Goal: Information Seeking & Learning: Learn about a topic

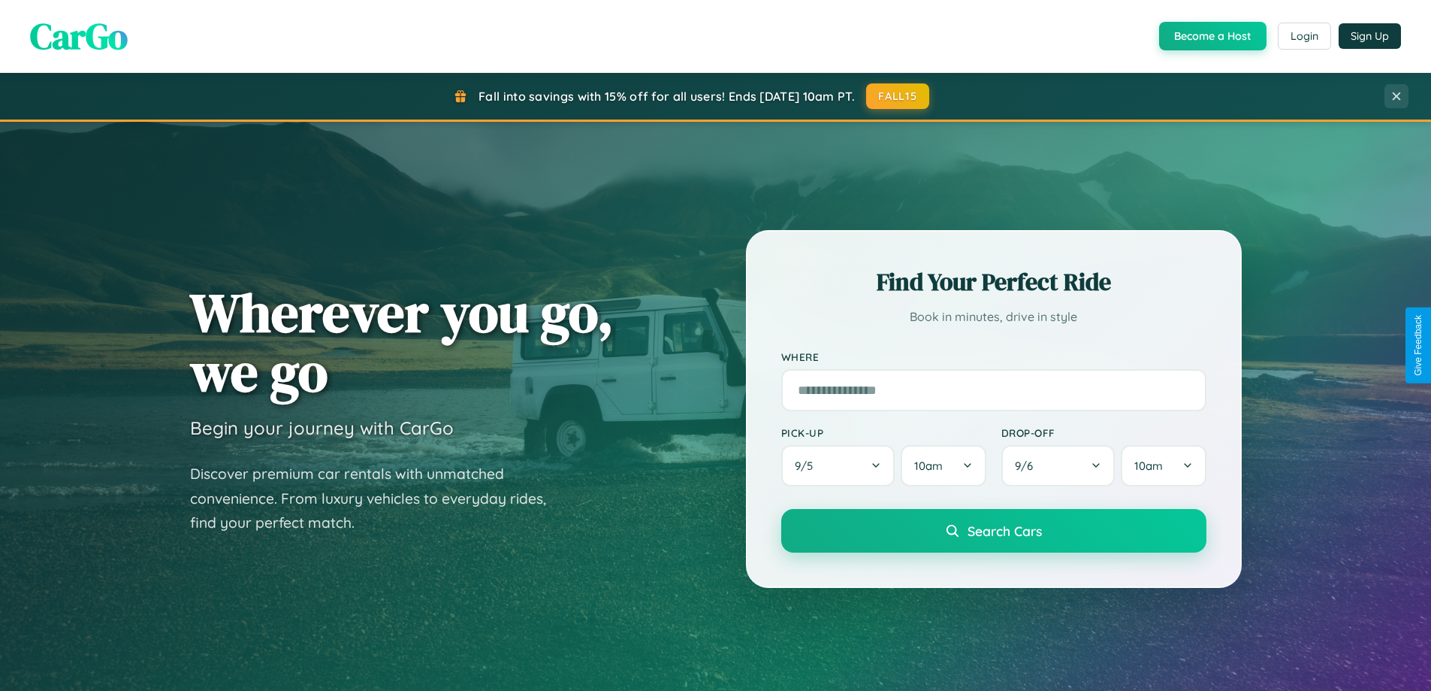
scroll to position [2892, 0]
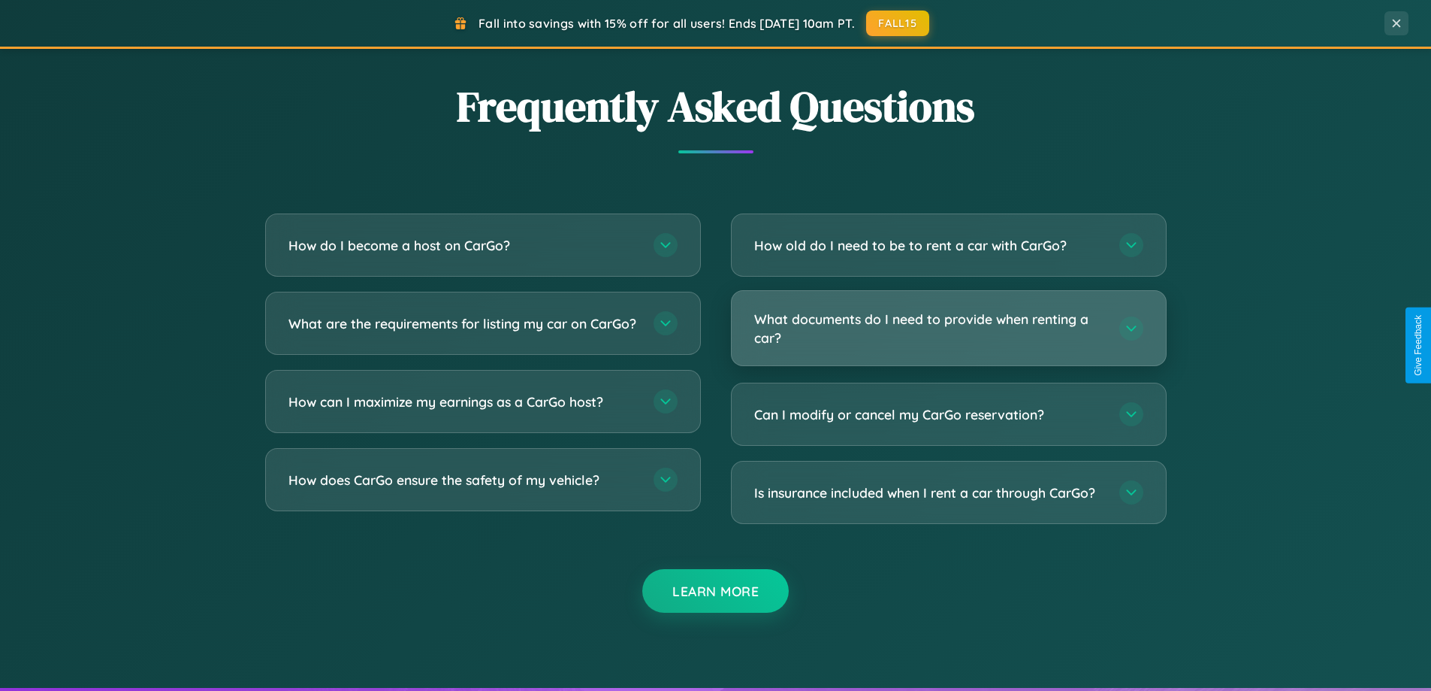
click at [948, 328] on h3 "What documents do I need to provide when renting a car?" at bounding box center [929, 328] width 350 height 37
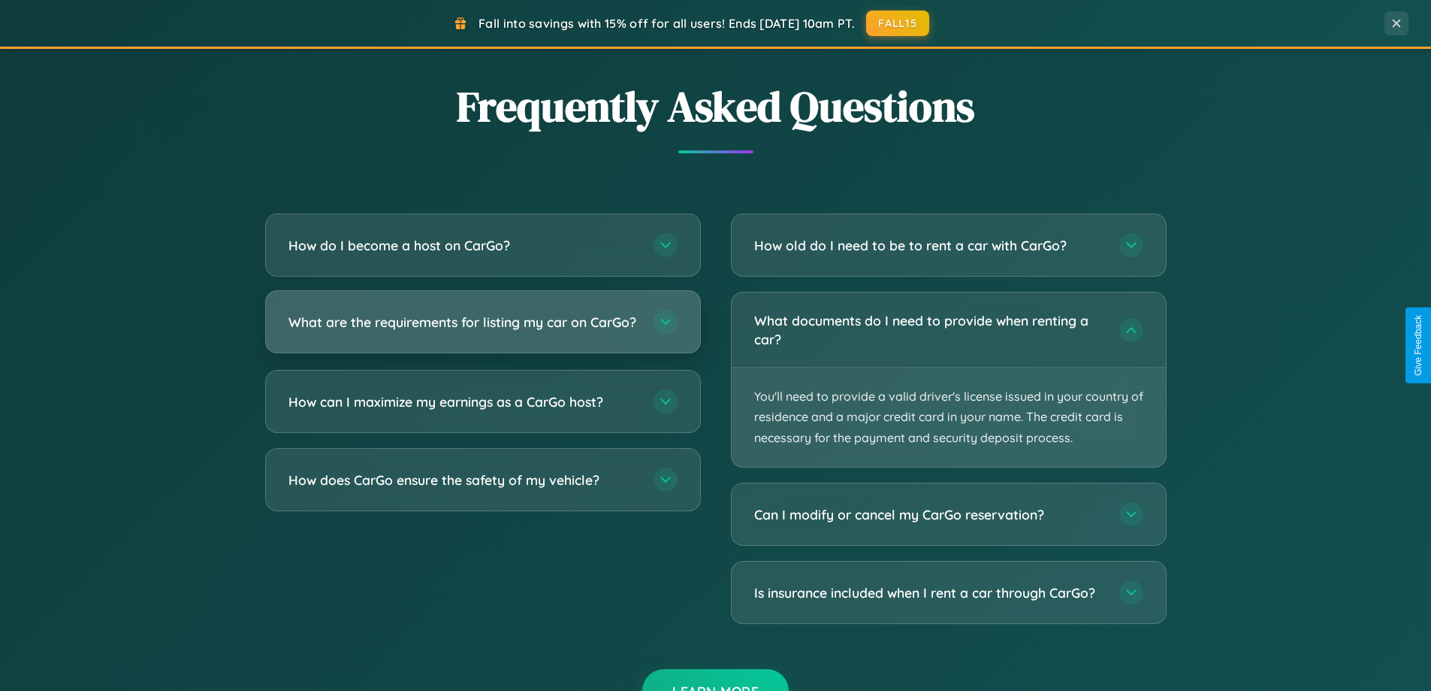
click at [482, 329] on h3 "What are the requirements for listing my car on CarGo?" at bounding box center [464, 322] width 350 height 19
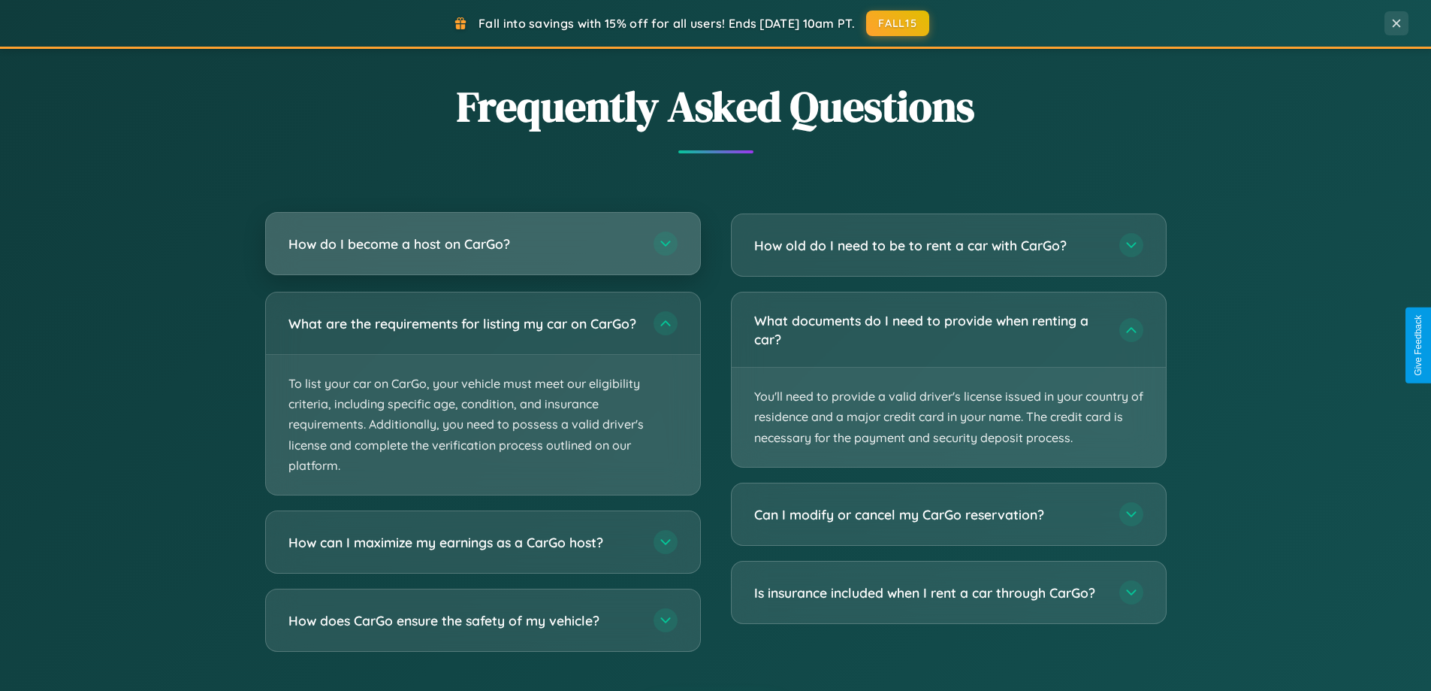
click at [482, 245] on h3 "How do I become a host on CarGo?" at bounding box center [464, 243] width 350 height 19
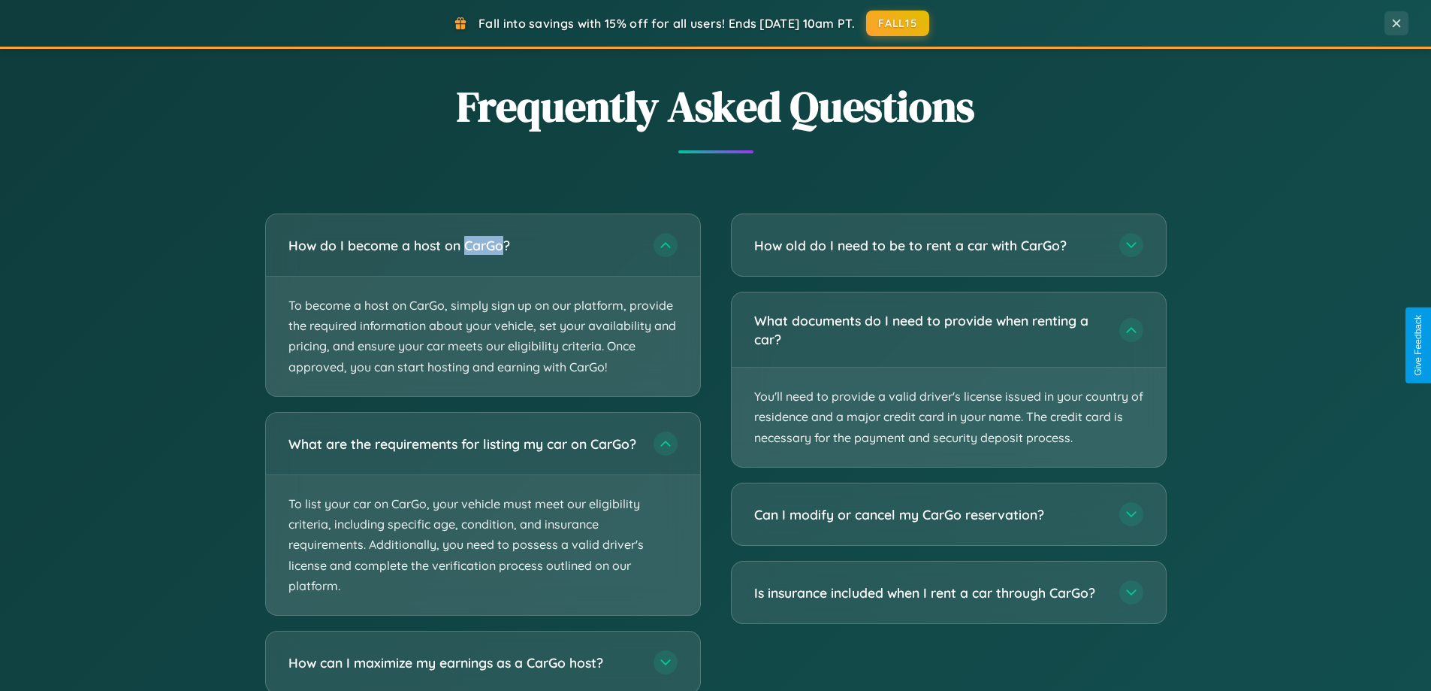
scroll to position [2985, 0]
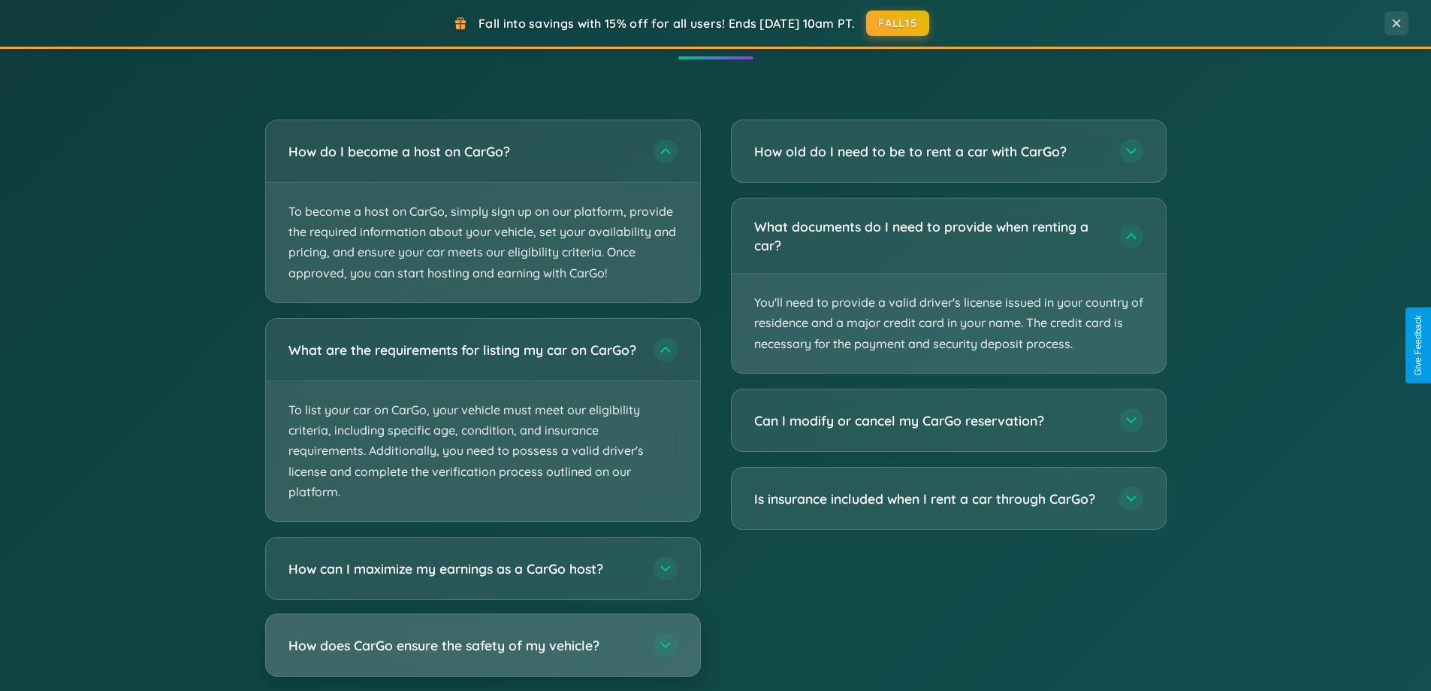
click at [482, 654] on h3 "How does CarGo ensure the safety of my vehicle?" at bounding box center [464, 644] width 350 height 19
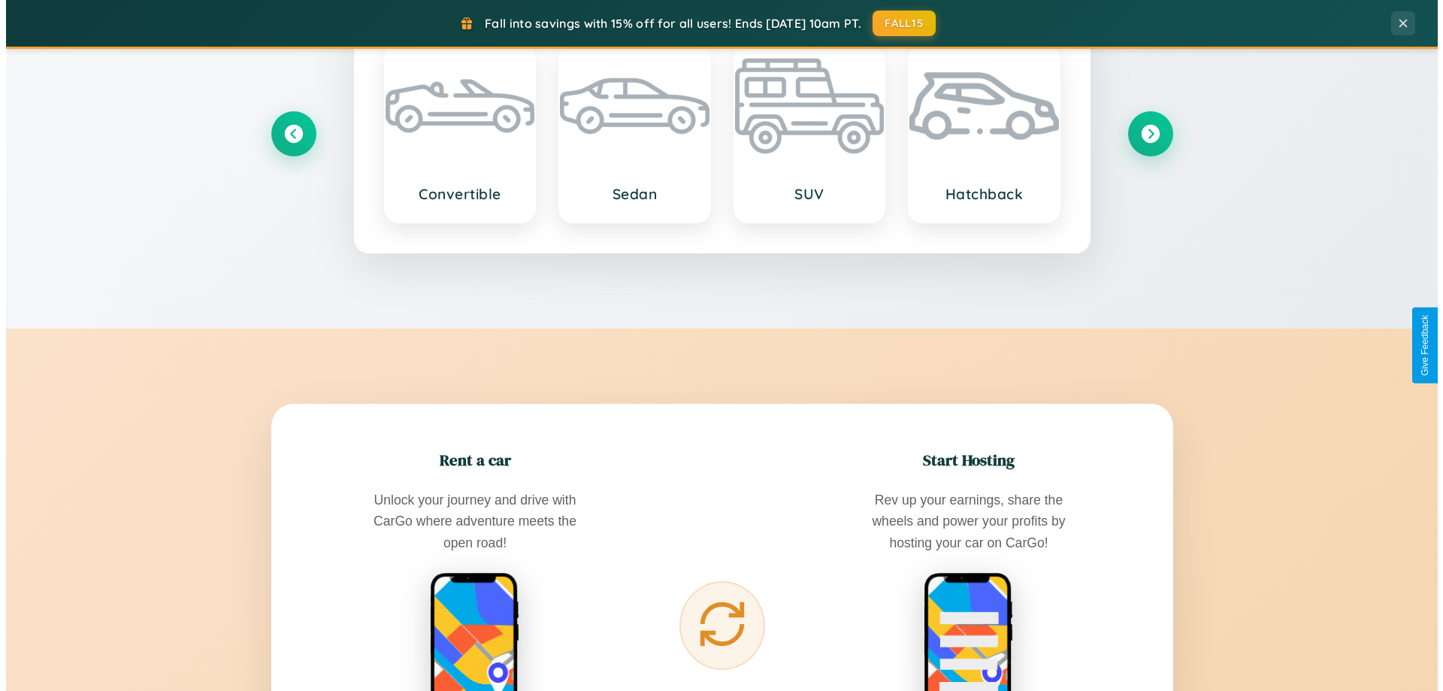
scroll to position [0, 0]
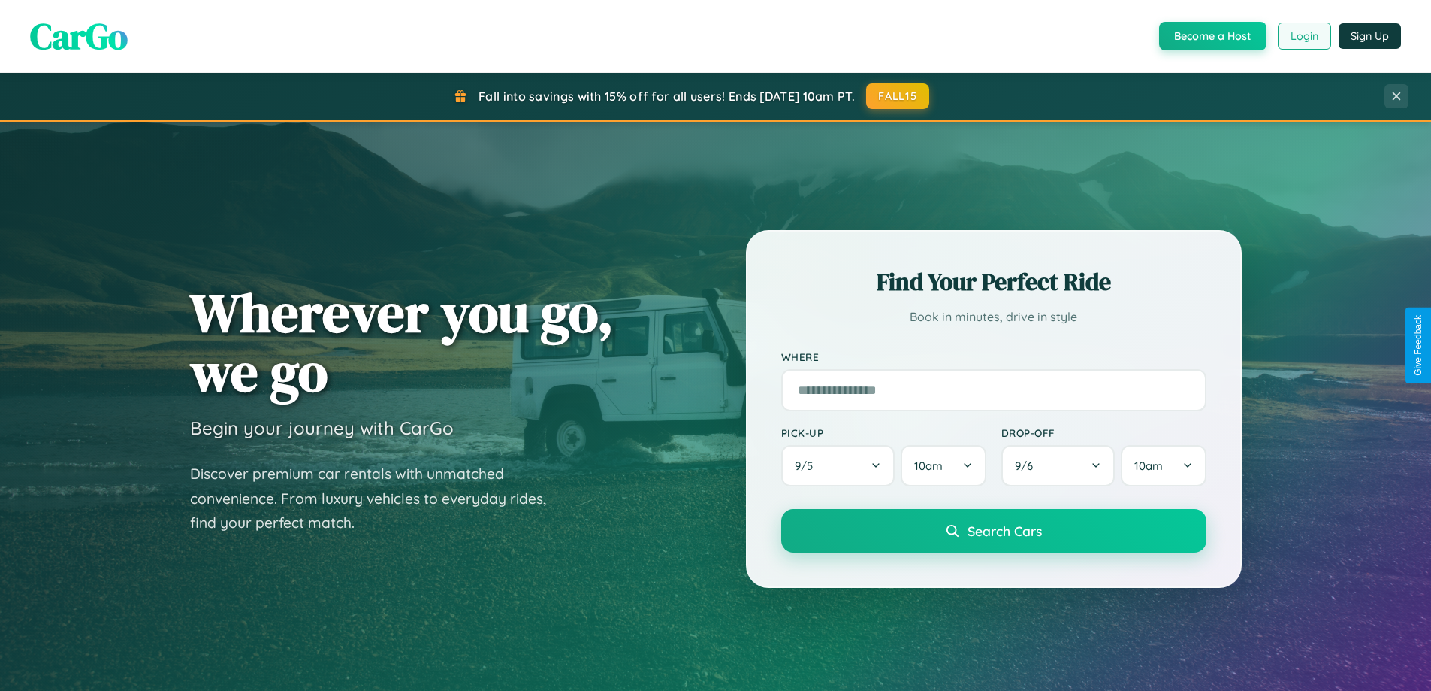
click at [1304, 36] on button "Login" at bounding box center [1304, 36] width 53 height 27
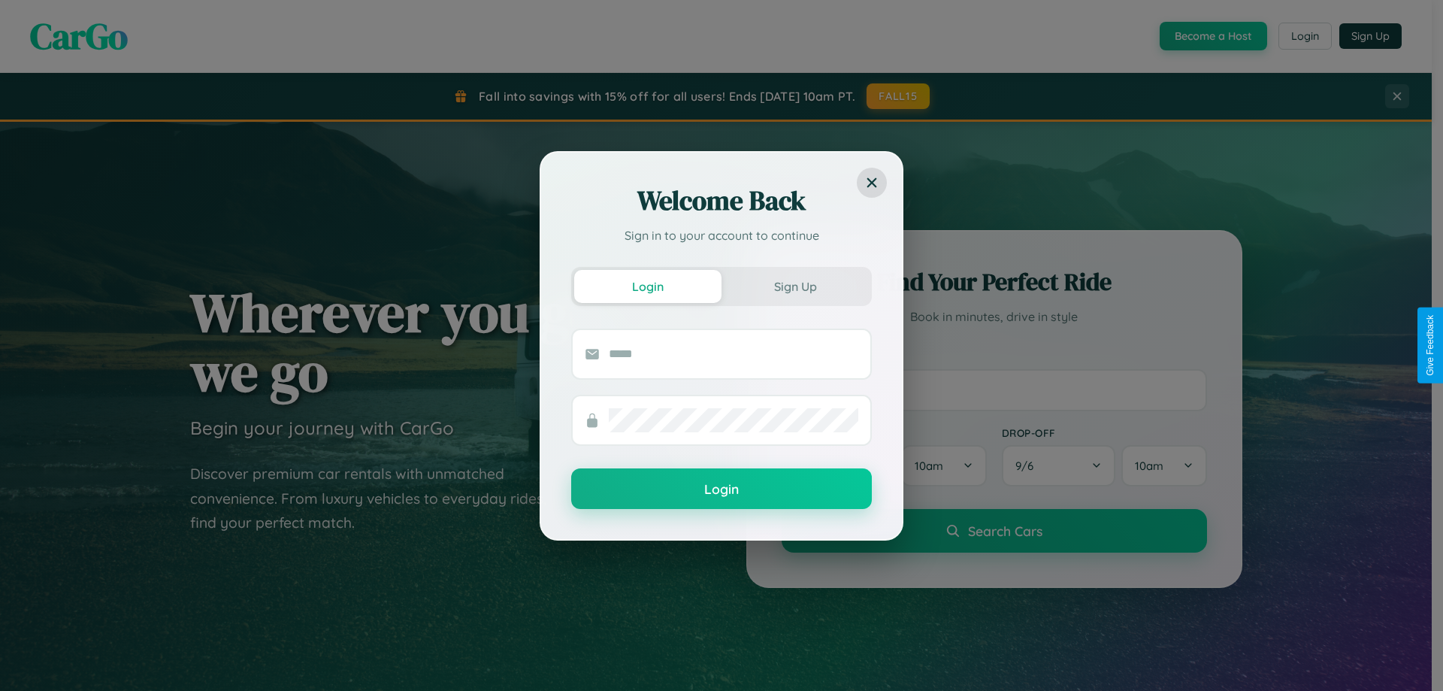
click at [1304, 36] on div "Welcome Back Sign in to your account to continue Login Sign Up Login" at bounding box center [721, 345] width 1443 height 691
